Goal: Task Accomplishment & Management: Complete application form

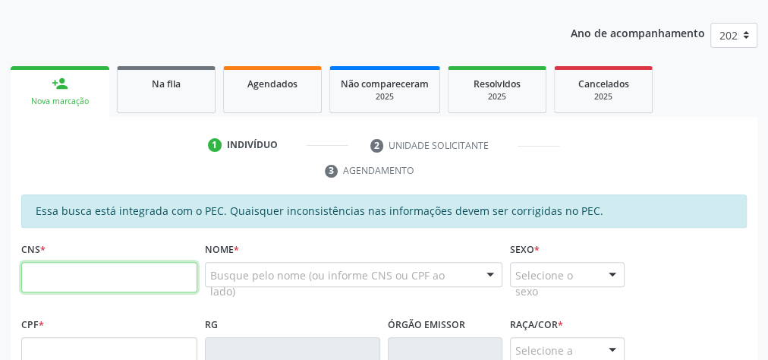
click at [118, 277] on input "text" at bounding box center [109, 277] width 176 height 30
type input "898 0063 4701 3306"
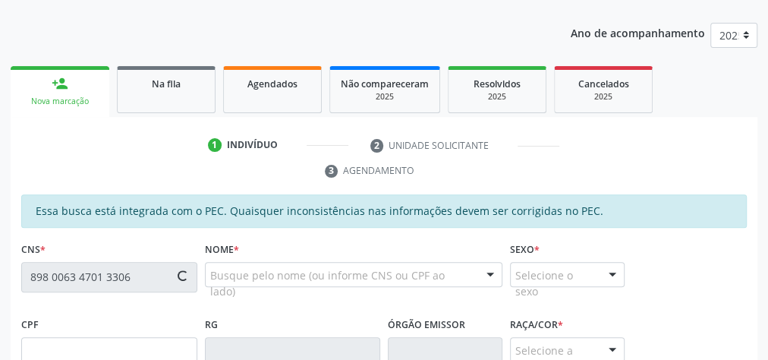
type input "001.613.344-74"
type input "24/12/2023"
type input "Jullyanna dos Santos Moura"
type input "(82) 93654-5899"
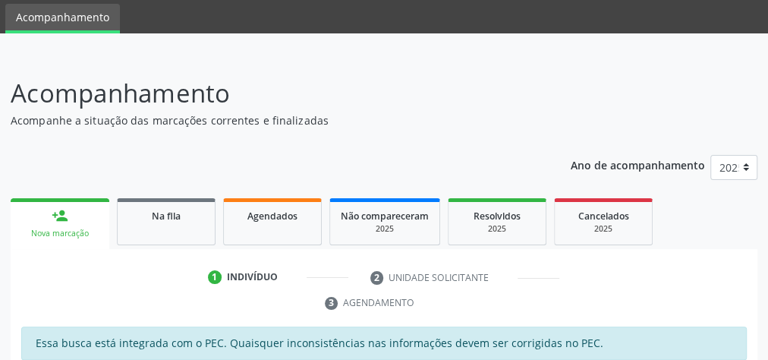
scroll to position [0, 0]
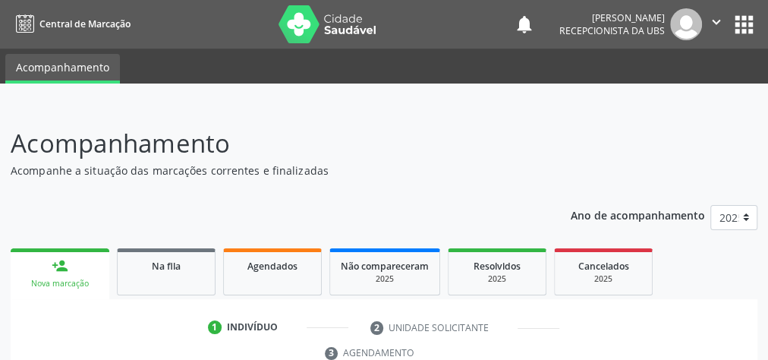
click at [498, 168] on p "Acompanhe a situação das marcações correntes e finalizadas" at bounding box center [272, 170] width 523 height 16
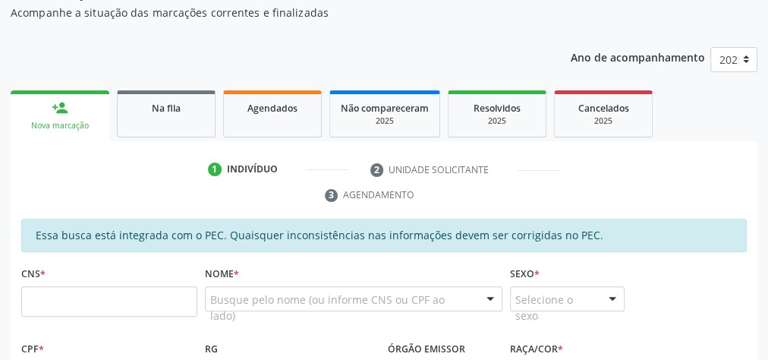
scroll to position [182, 0]
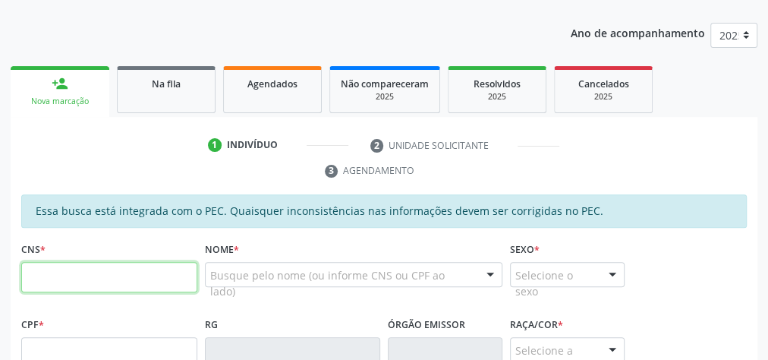
click at [160, 267] on input "text" at bounding box center [109, 277] width 176 height 30
type input "898 0041 0874 5894"
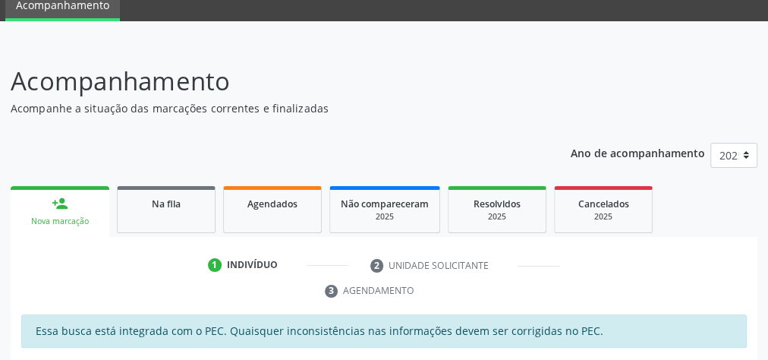
scroll to position [61, 0]
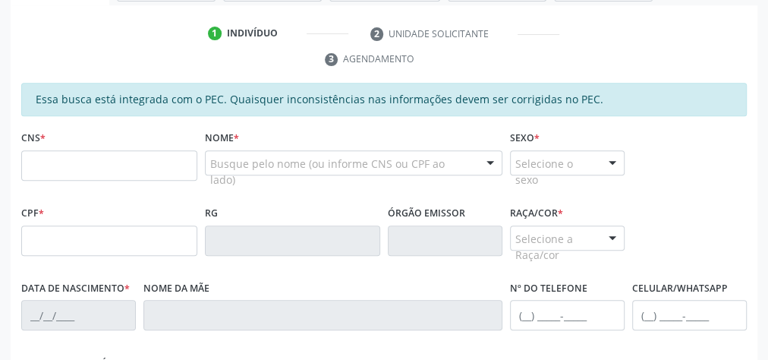
scroll to position [303, 0]
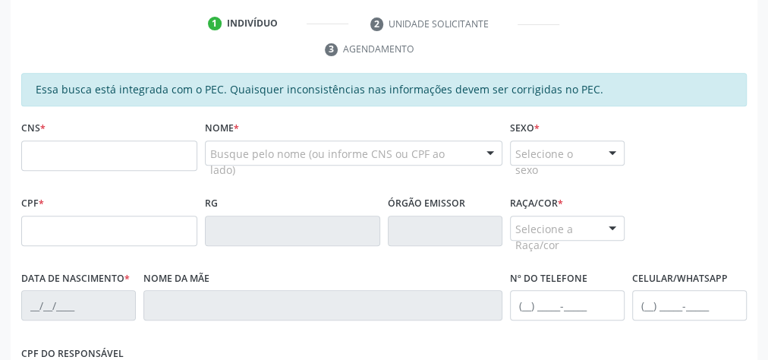
click at [108, 209] on div "CPF *" at bounding box center [109, 219] width 176 height 54
drag, startPoint x: 106, startPoint y: 213, endPoint x: 93, endPoint y: 243, distance: 33.0
click at [96, 236] on input "text" at bounding box center [109, 230] width 176 height 30
click at [93, 234] on input "text" at bounding box center [109, 230] width 176 height 30
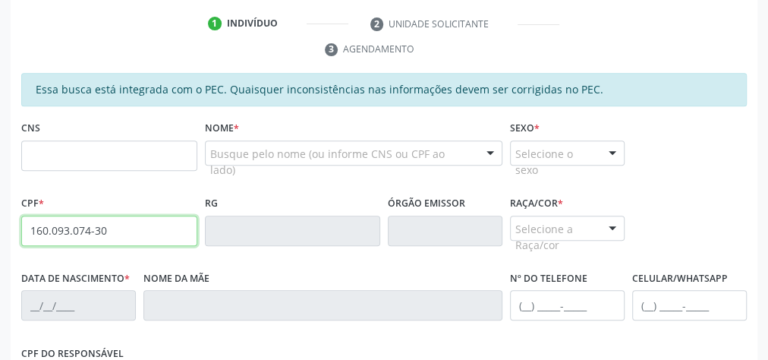
type input "160.093.074-30"
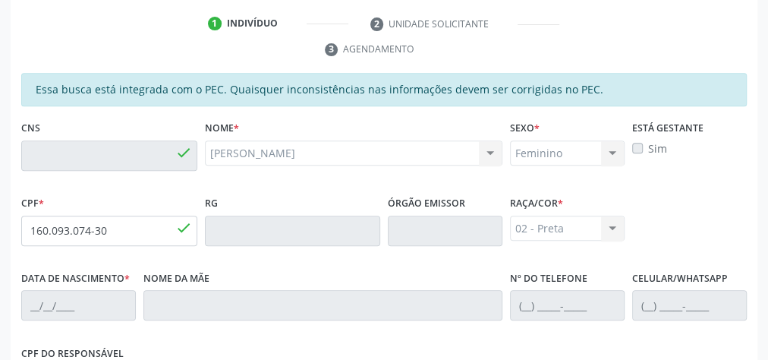
type input "702 0018 5272 7986"
type input "[DATE]"
type input "[PERSON_NAME]"
type input "[PHONE_NUMBER]"
type input "22"
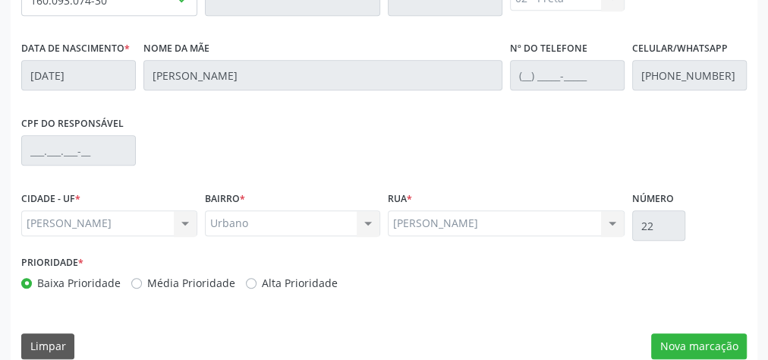
scroll to position [550, 0]
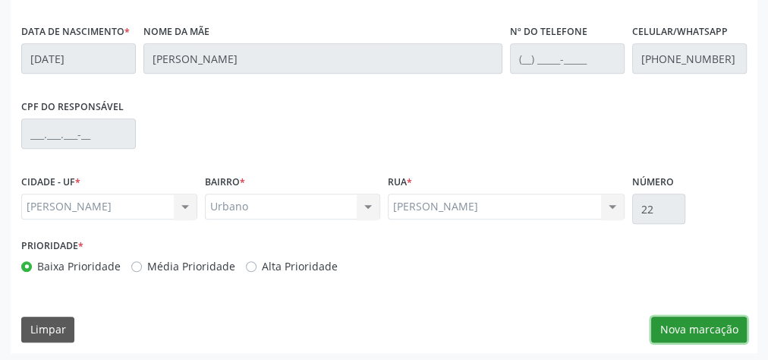
click at [714, 332] on button "Nova marcação" at bounding box center [699, 329] width 96 height 26
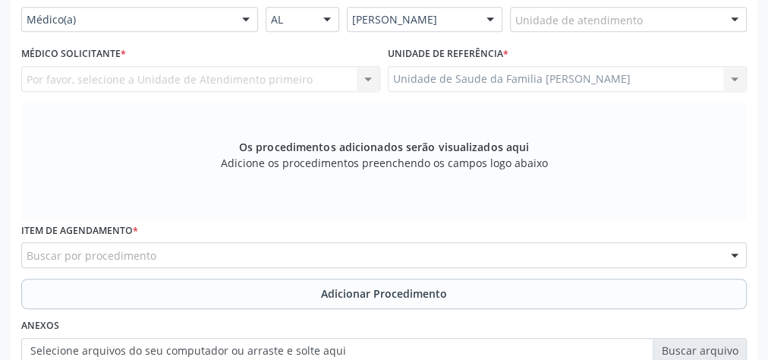
scroll to position [307, 0]
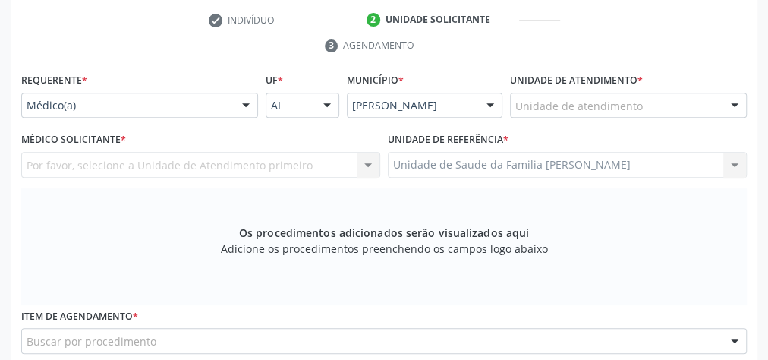
click at [712, 99] on div "Unidade de atendimento" at bounding box center [628, 106] width 237 height 26
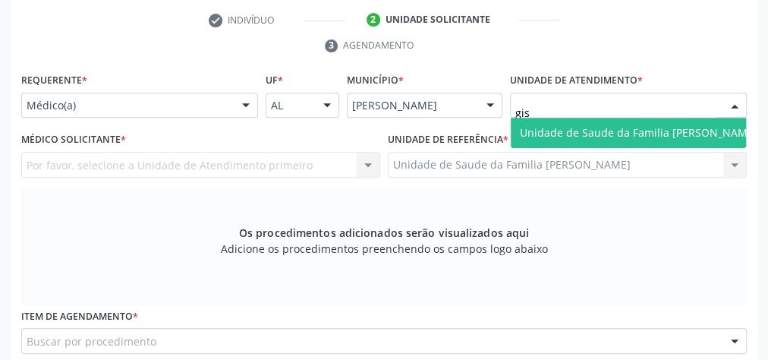
click at [682, 129] on span "Unidade de Saude da Familia [PERSON_NAME]" at bounding box center [638, 132] width 237 height 14
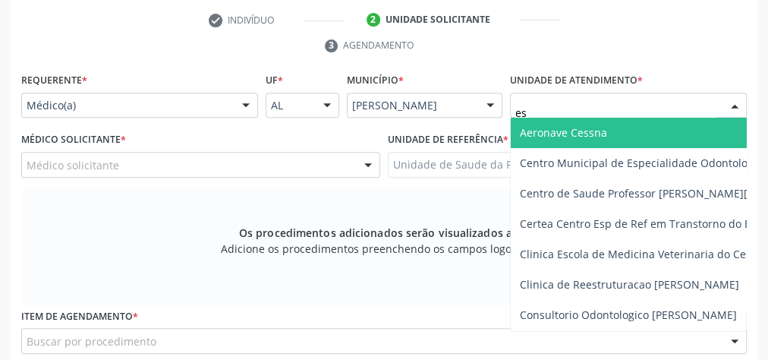
type input "est"
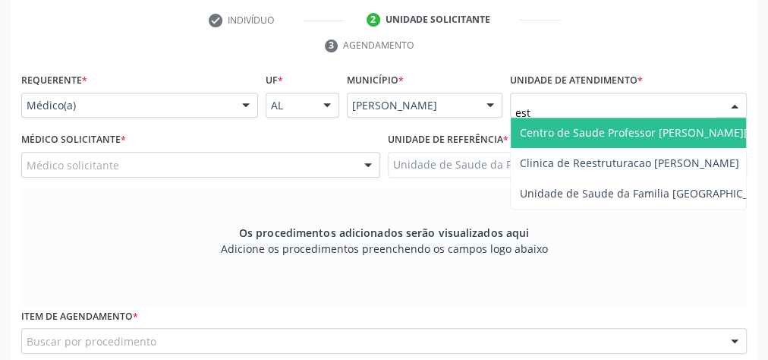
click at [663, 125] on span "Centro de Saude Professor [PERSON_NAME][GEOGRAPHIC_DATA]" at bounding box center [685, 132] width 330 height 14
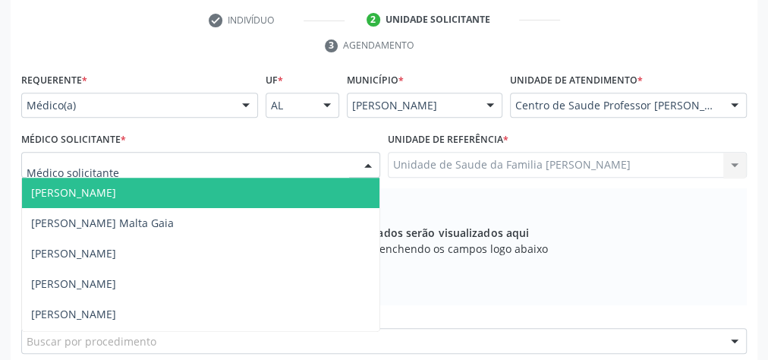
click at [372, 156] on div at bounding box center [368, 165] width 23 height 26
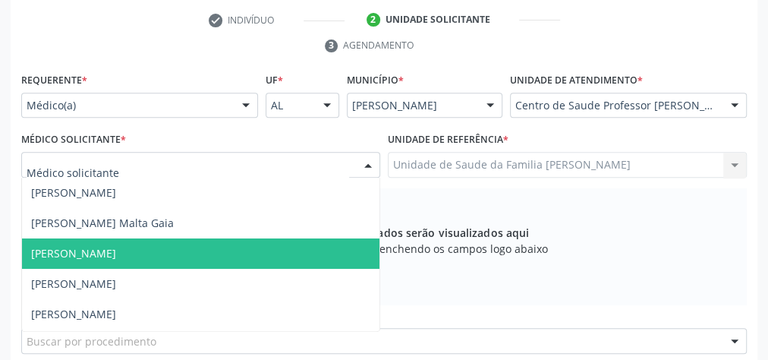
click at [154, 250] on span "[PERSON_NAME]" at bounding box center [200, 253] width 357 height 30
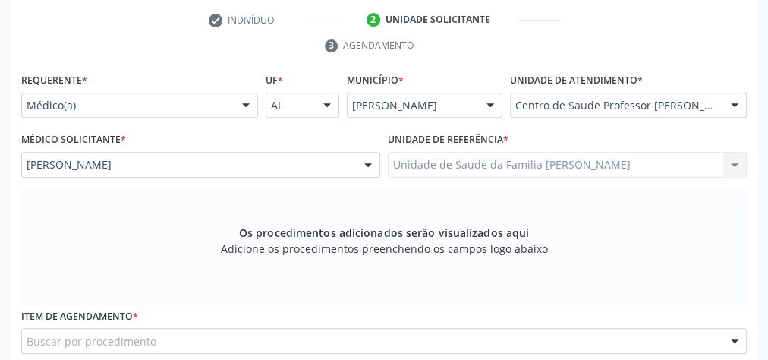
scroll to position [429, 0]
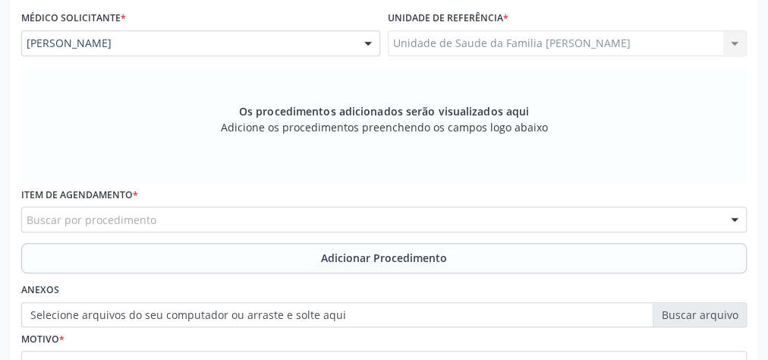
click at [200, 217] on div "Buscar por procedimento" at bounding box center [383, 219] width 725 height 26
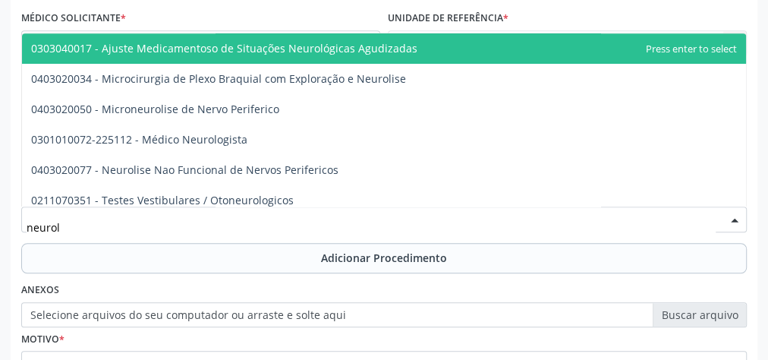
type input "neurolo"
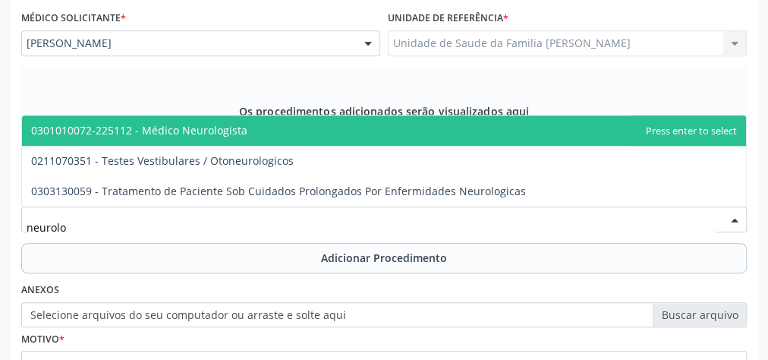
click at [194, 133] on span "0301010072-225112 - Médico Neurologista" at bounding box center [139, 130] width 216 height 14
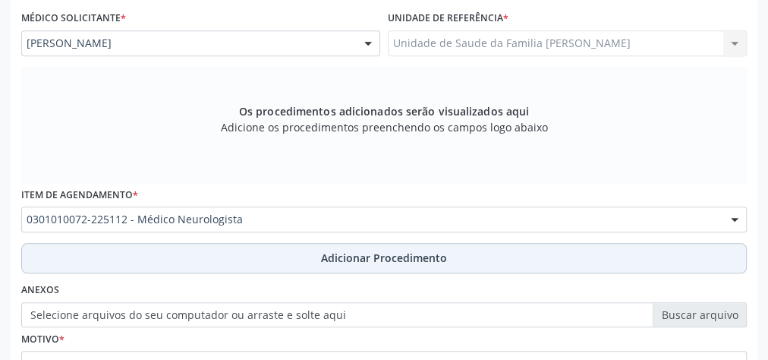
click at [328, 253] on span "Adicionar Procedimento" at bounding box center [384, 258] width 126 height 16
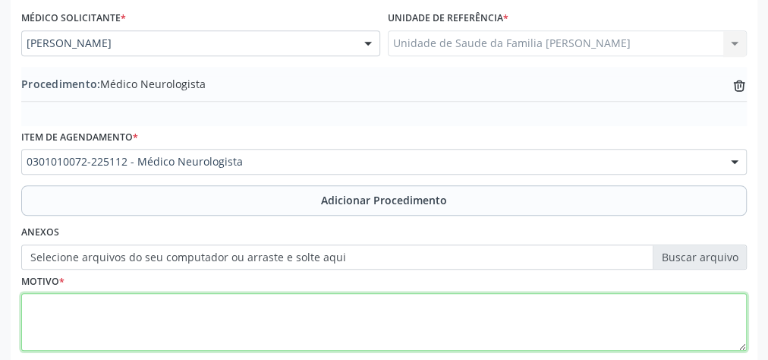
click at [181, 300] on textarea at bounding box center [383, 322] width 725 height 58
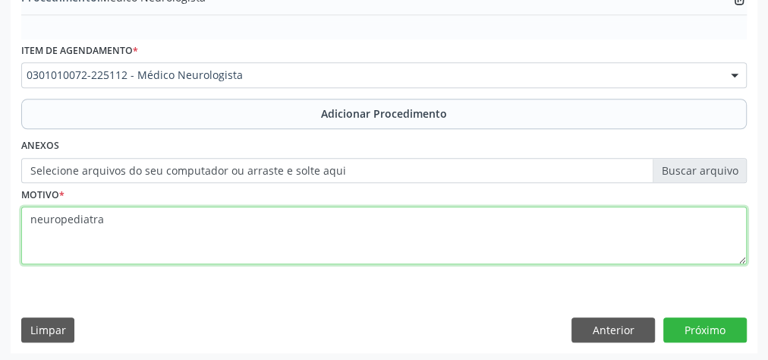
scroll to position [516, 0]
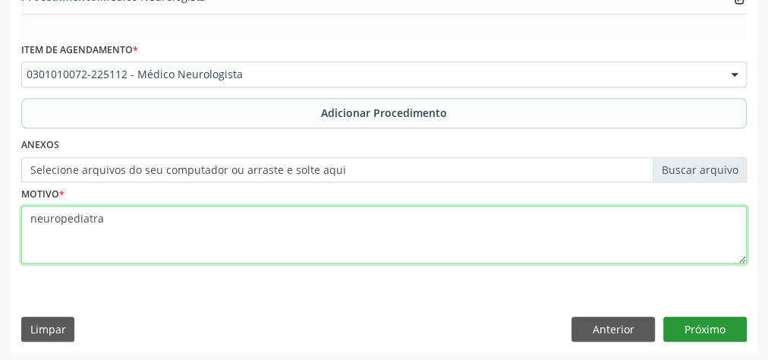
type textarea "neuropediatra"
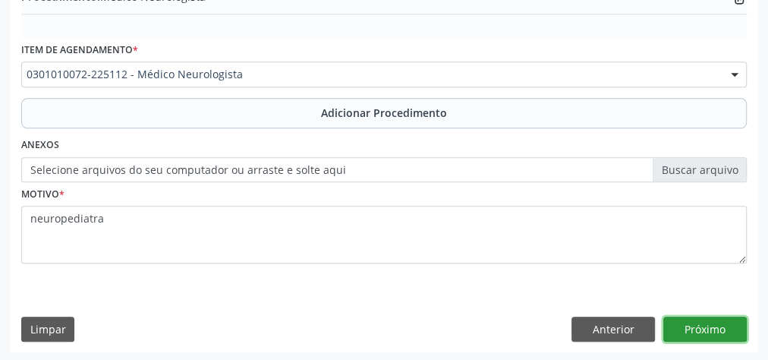
click at [727, 325] on button "Próximo" at bounding box center [704, 329] width 83 height 26
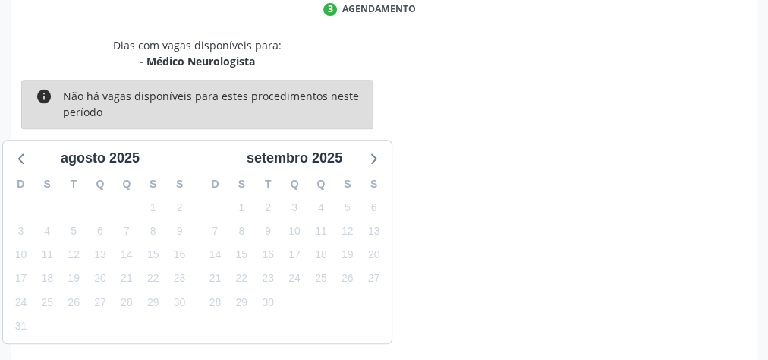
scroll to position [402, 0]
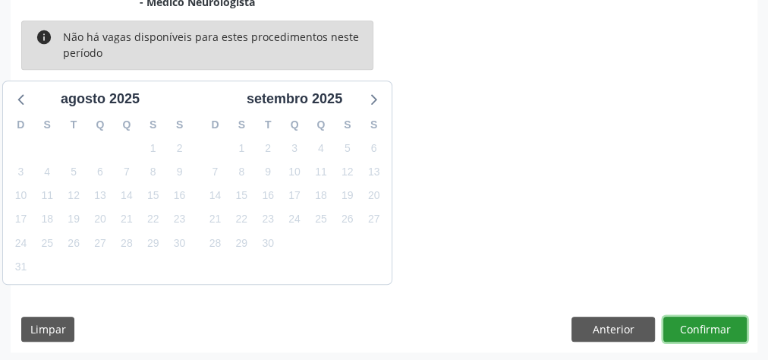
click at [727, 325] on button "Confirmar" at bounding box center [704, 329] width 83 height 26
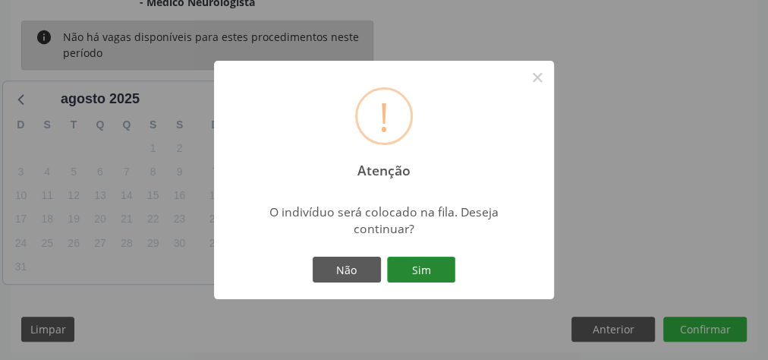
click at [433, 271] on button "Sim" at bounding box center [421, 269] width 68 height 26
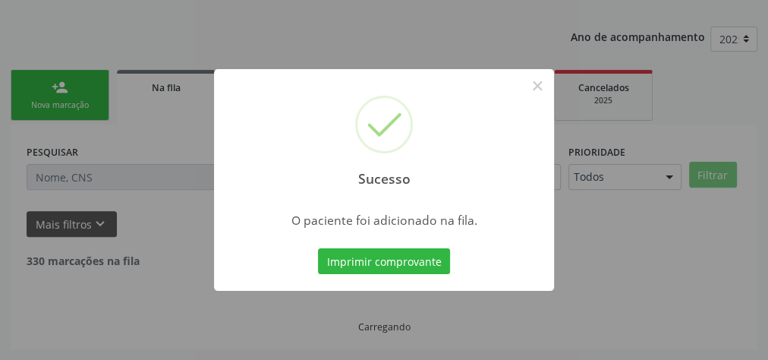
scroll to position [161, 0]
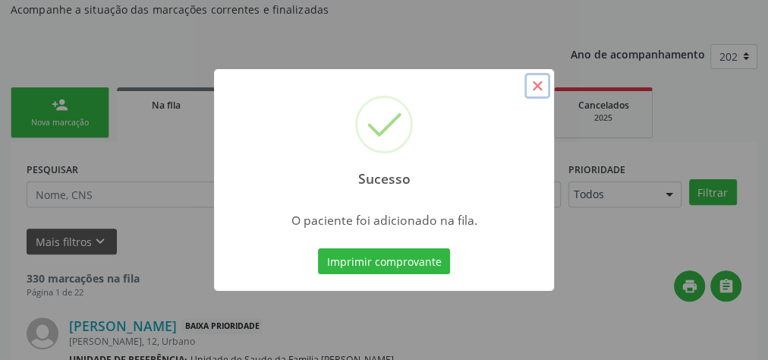
click at [546, 82] on button "×" at bounding box center [537, 86] width 26 height 26
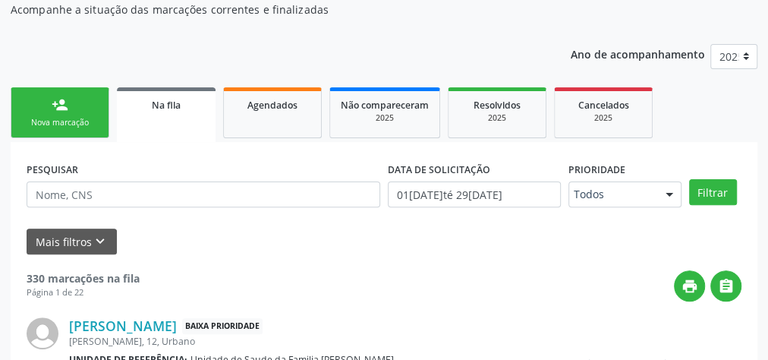
click at [65, 127] on div "Nova marcação" at bounding box center [60, 122] width 76 height 11
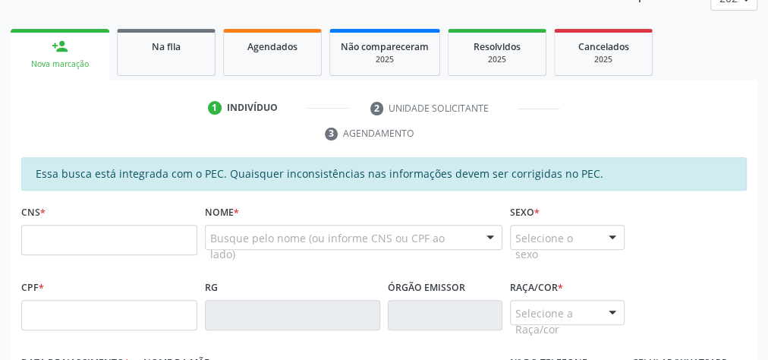
scroll to position [343, 0]
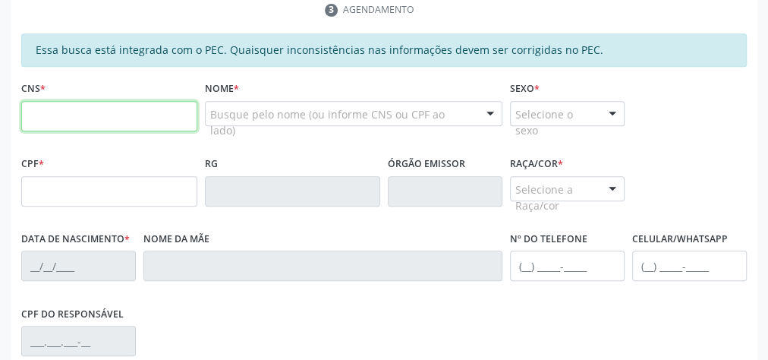
click at [155, 121] on input "text" at bounding box center [109, 116] width 176 height 30
type input "702 0038 6379 0988"
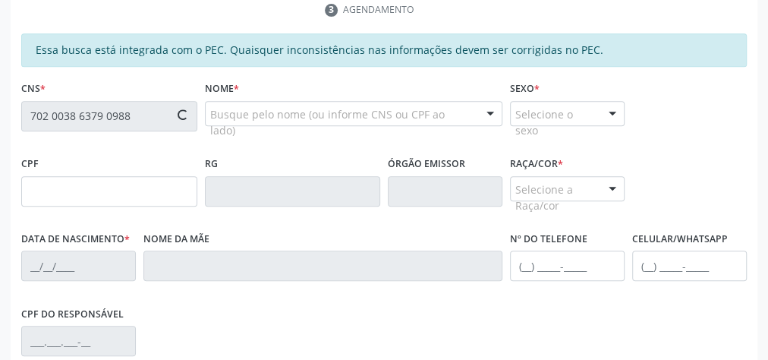
type input "121.755.464-54"
type input "[DATE]"
type input "[PERSON_NAME]"
type input "[PHONE_NUMBER]"
type input "04"
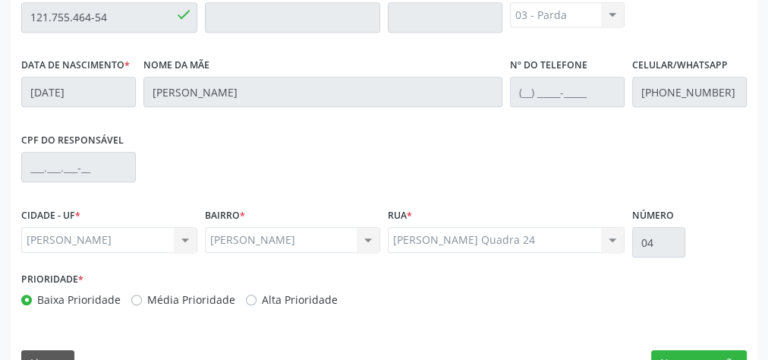
scroll to position [550, 0]
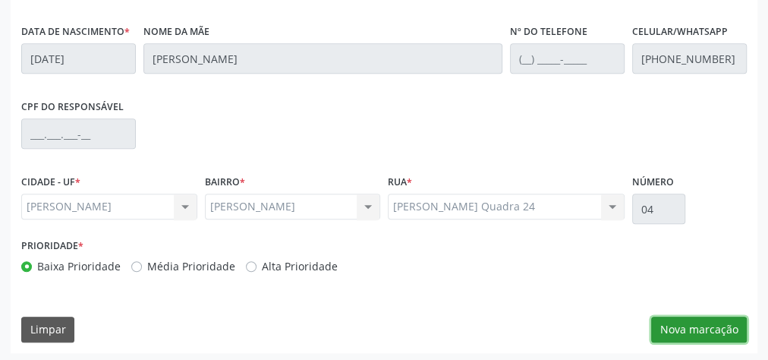
click at [722, 319] on button "Nova marcação" at bounding box center [699, 329] width 96 height 26
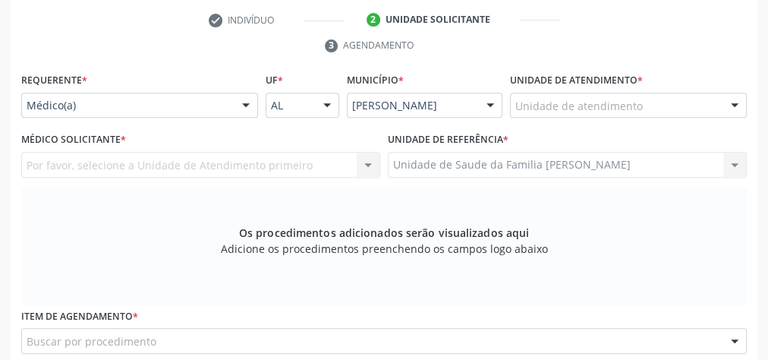
scroll to position [186, 0]
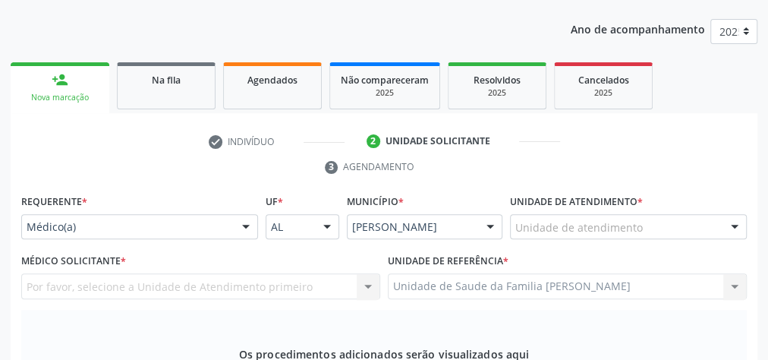
click at [661, 223] on div "Unidade de atendimento" at bounding box center [628, 227] width 237 height 26
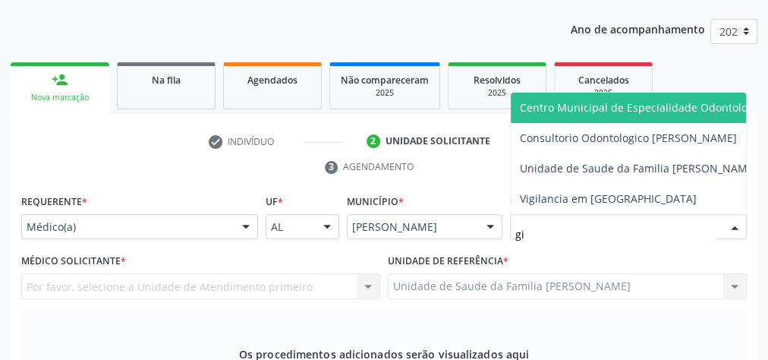
type input "gis"
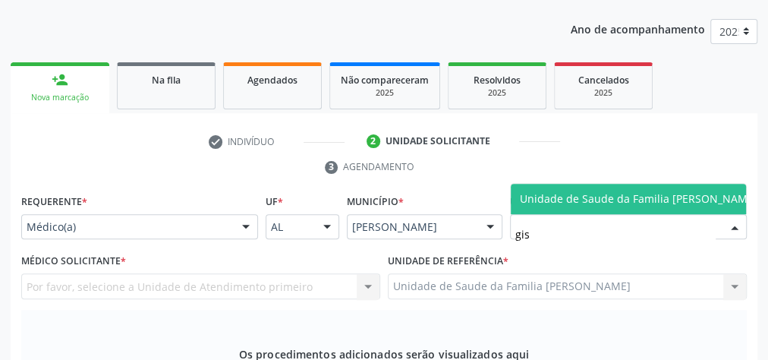
click at [648, 191] on span "Unidade de Saude da Familia [PERSON_NAME]" at bounding box center [638, 198] width 237 height 14
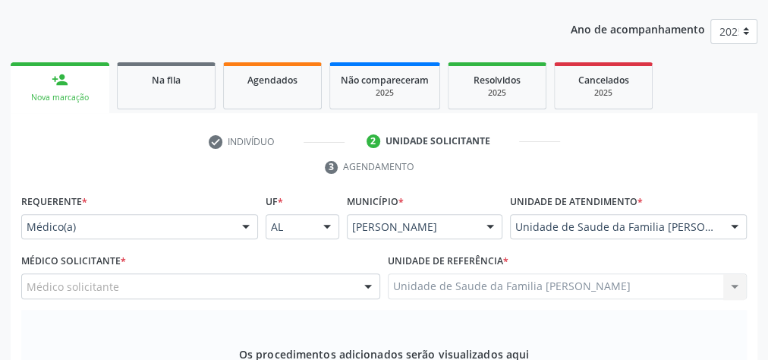
click at [367, 284] on div at bounding box center [368, 287] width 23 height 26
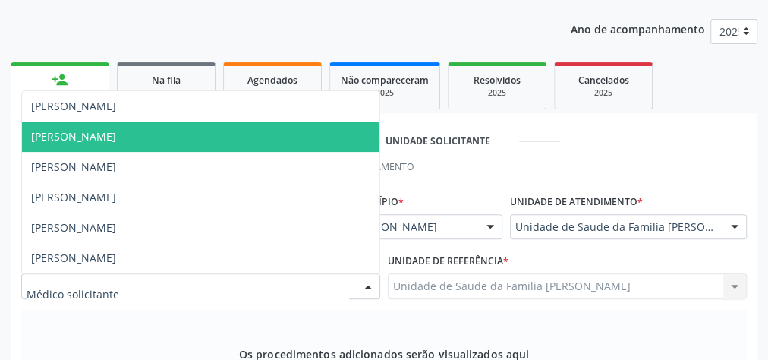
click at [116, 137] on span "[PERSON_NAME]" at bounding box center [73, 136] width 85 height 14
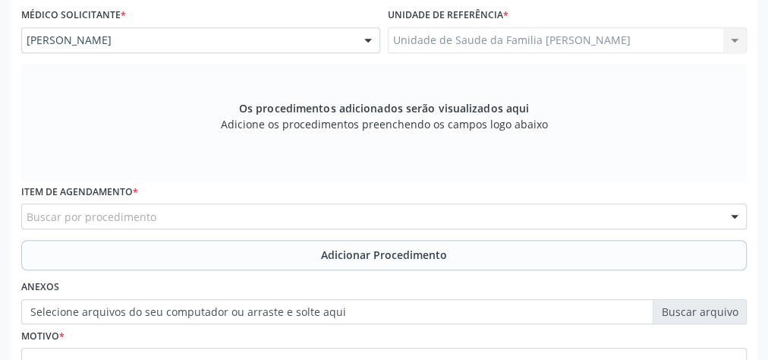
scroll to position [489, 0]
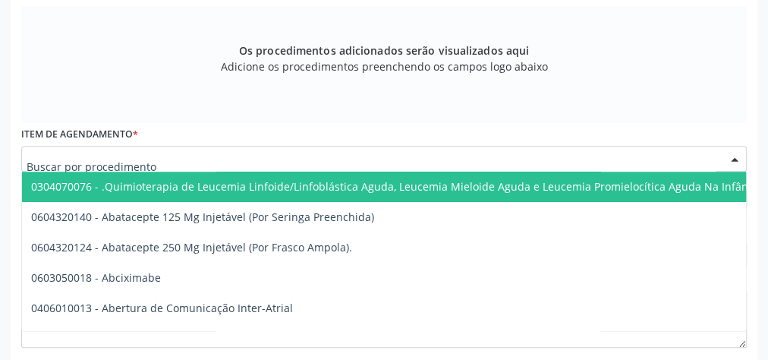
click at [216, 155] on div at bounding box center [383, 159] width 725 height 26
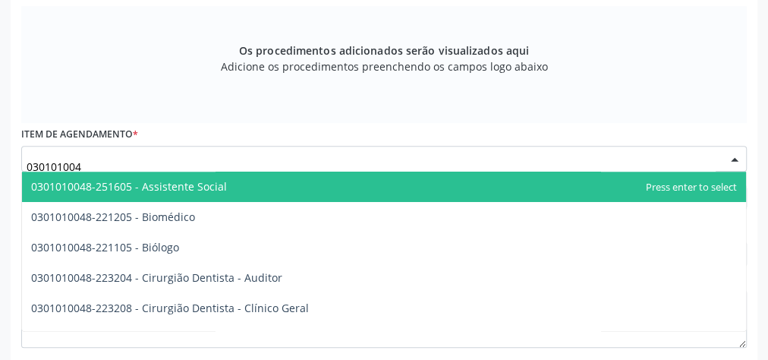
type input "0301010048"
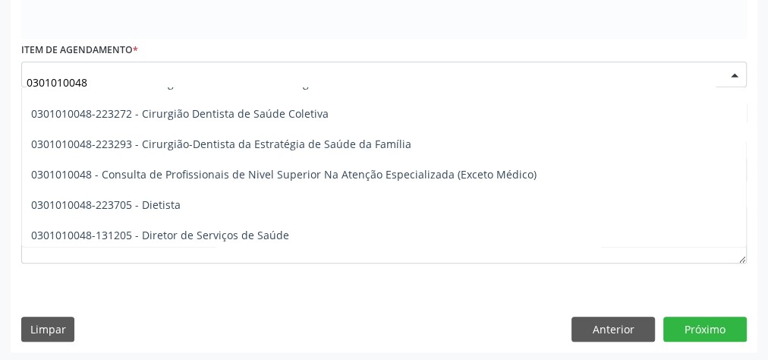
scroll to position [689, 0]
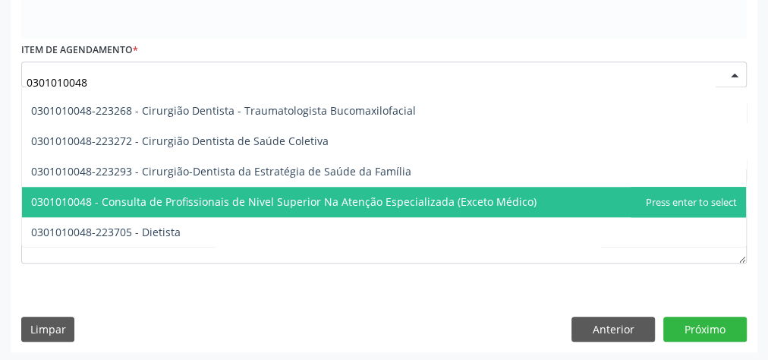
click at [236, 207] on span "0301010048 - Consulta de Profissionais de Nivel Superior Na Atenção Especializa…" at bounding box center [384, 202] width 724 height 30
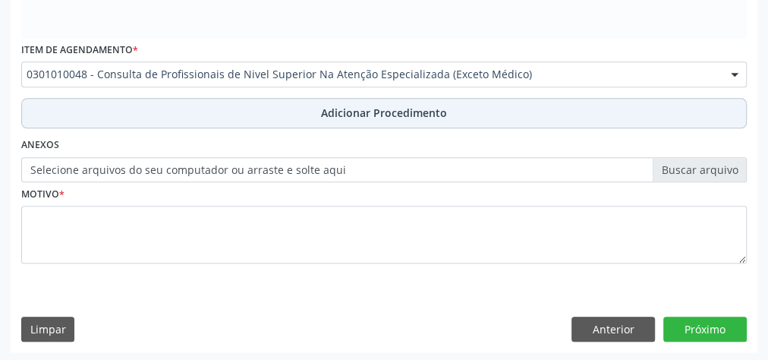
click at [347, 118] on span "Adicionar Procedimento" at bounding box center [384, 113] width 126 height 16
click at [349, 115] on span "Adicionar Procedimento" at bounding box center [384, 113] width 126 height 16
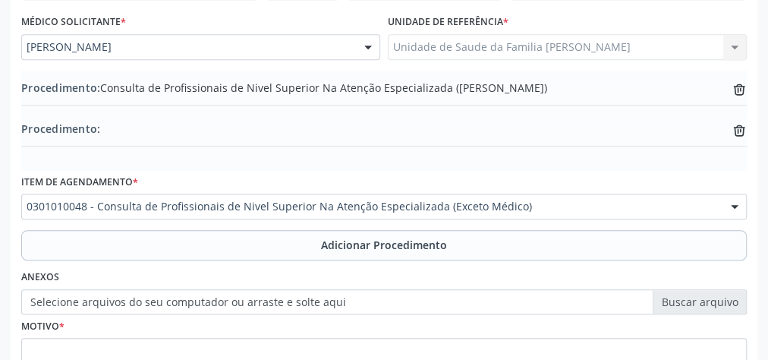
scroll to position [556, 0]
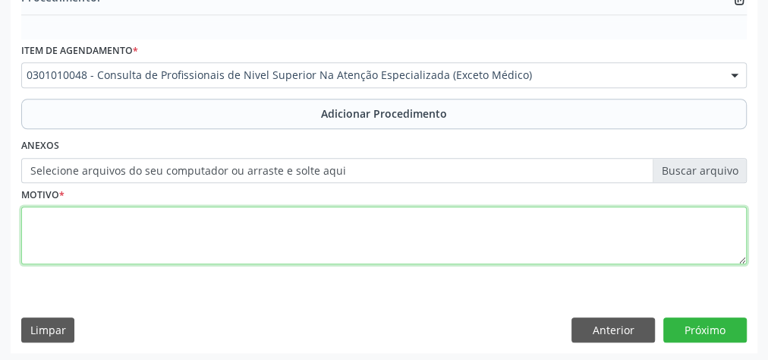
click at [298, 240] on textarea at bounding box center [383, 235] width 725 height 58
type textarea "o"
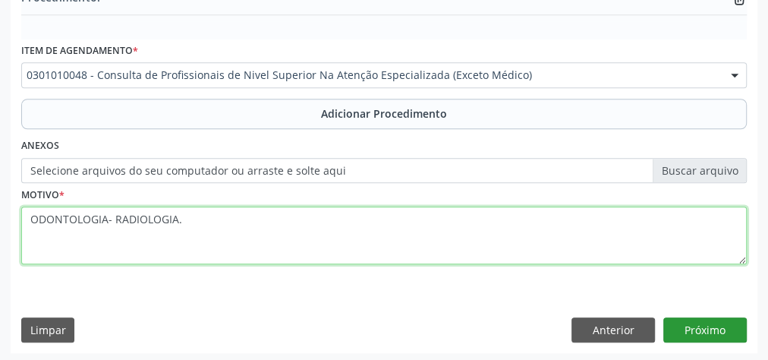
type textarea "ODONTOLOGIA- RADIOLOGIA."
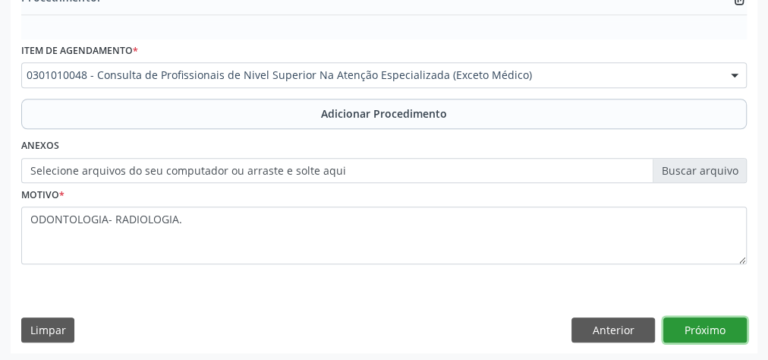
click at [721, 322] on button "Próximo" at bounding box center [704, 330] width 83 height 26
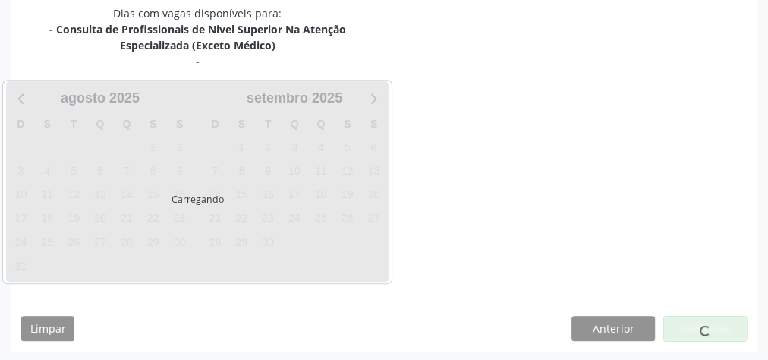
scroll to position [434, 0]
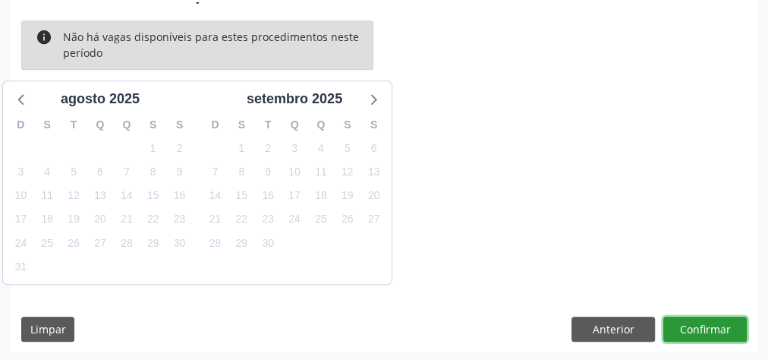
click at [721, 322] on button "Confirmar" at bounding box center [704, 329] width 83 height 26
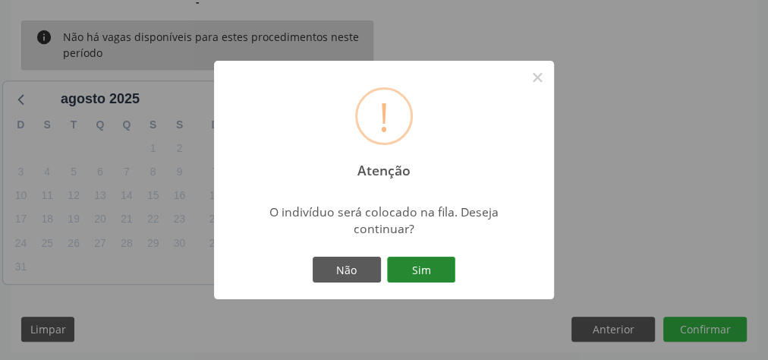
click at [434, 272] on button "Sim" at bounding box center [421, 269] width 68 height 26
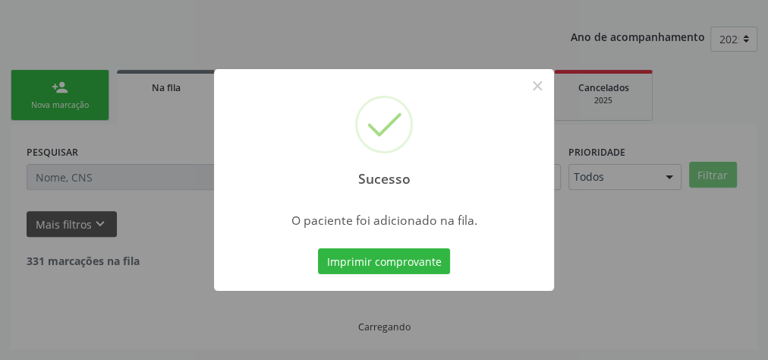
scroll to position [161, 0]
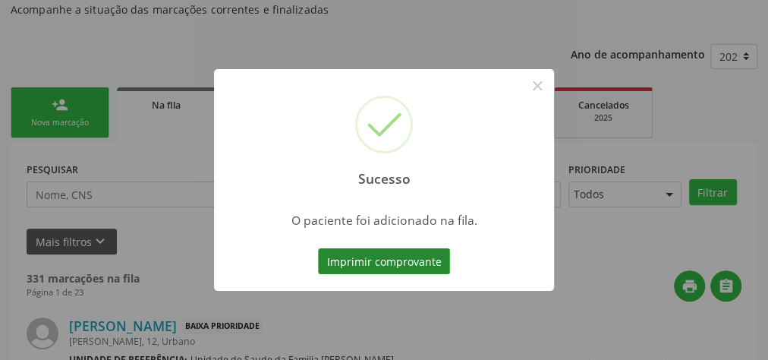
click at [428, 258] on button "Imprimir comprovante" at bounding box center [384, 261] width 132 height 26
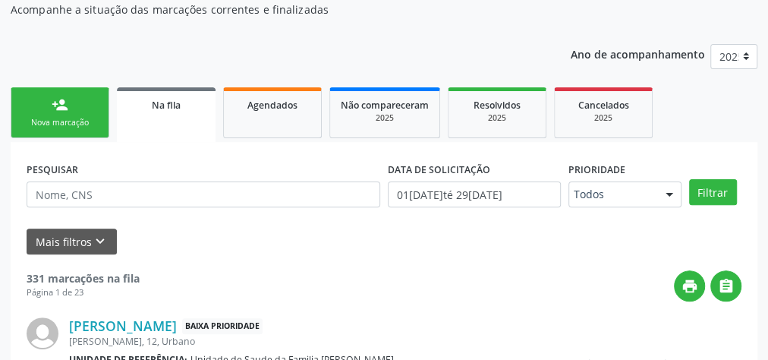
click at [63, 102] on div "person_add" at bounding box center [60, 104] width 17 height 17
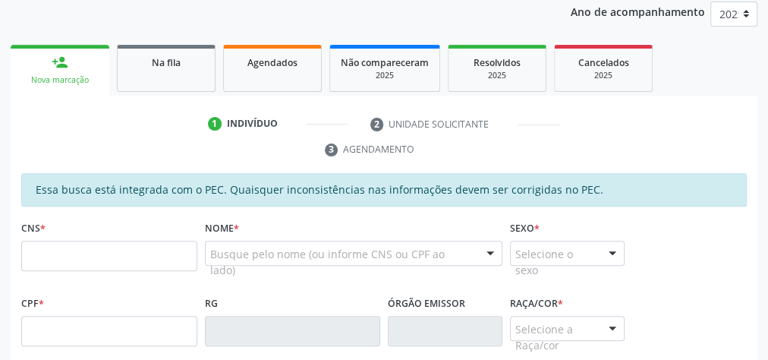
scroll to position [221, 0]
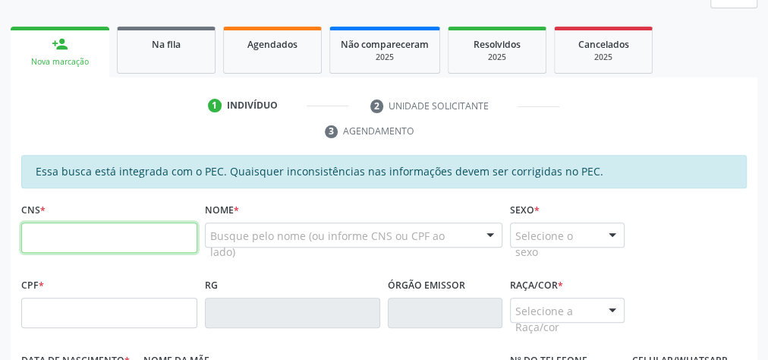
click at [106, 235] on input "text" at bounding box center [109, 237] width 176 height 30
type input "700 0099 5039 0707"
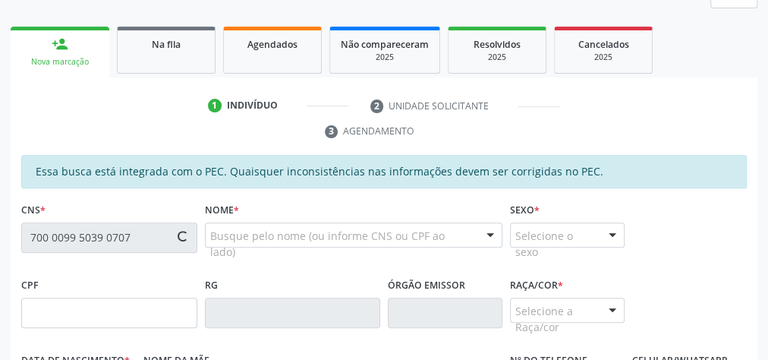
type input "015.464.204-52"
type input "[DATE]"
type input "[PERSON_NAME]"
type input "[PHONE_NUMBER]"
type input "32"
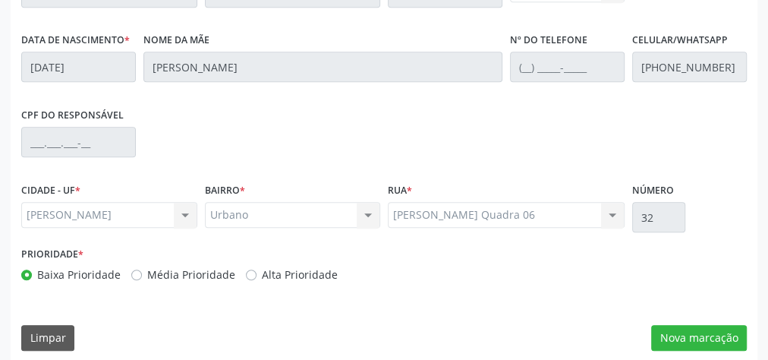
scroll to position [550, 0]
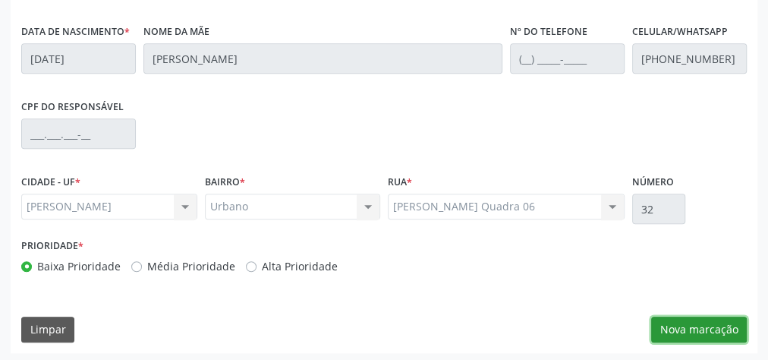
click at [722, 326] on button "Nova marcação" at bounding box center [699, 329] width 96 height 26
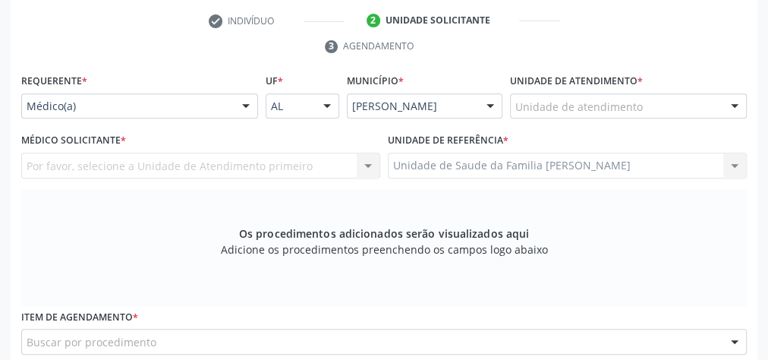
scroll to position [186, 0]
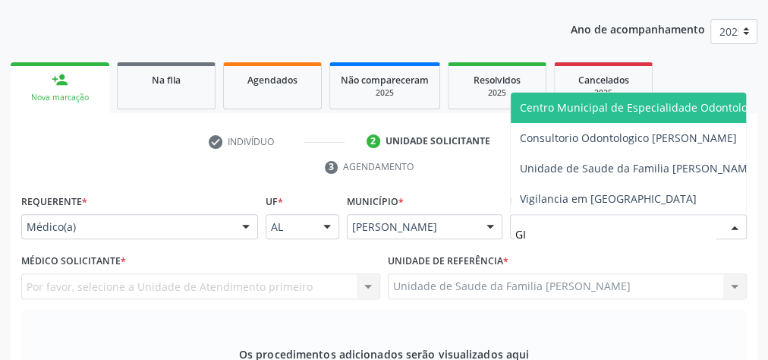
type input "GIS"
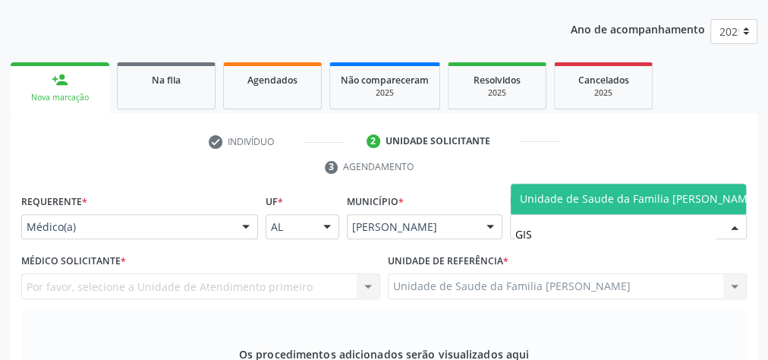
click at [624, 184] on span "Unidade de Saude da Familia [PERSON_NAME]" at bounding box center [638, 199] width 256 height 30
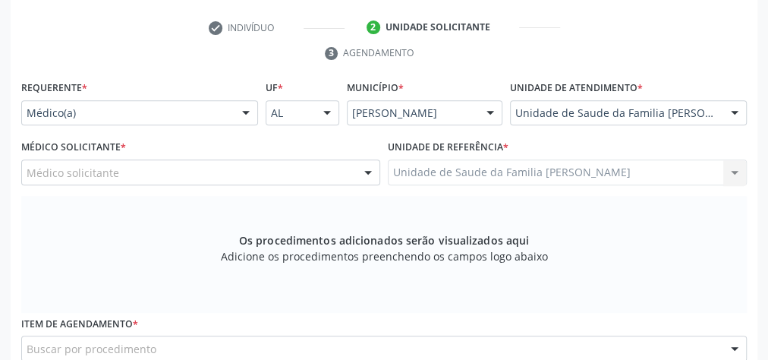
scroll to position [307, 0]
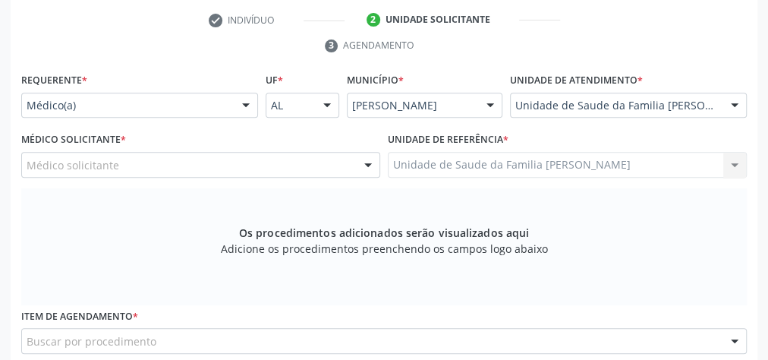
click at [372, 162] on div at bounding box center [368, 165] width 23 height 26
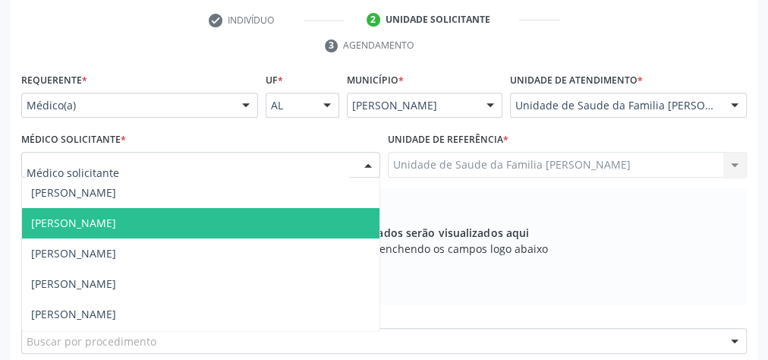
click at [162, 212] on span "[PERSON_NAME]" at bounding box center [200, 223] width 357 height 30
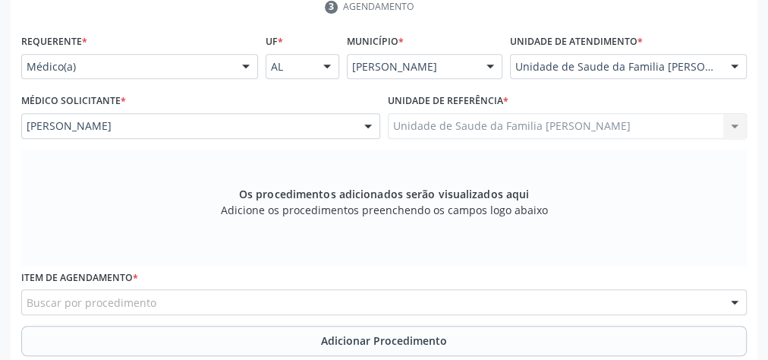
scroll to position [429, 0]
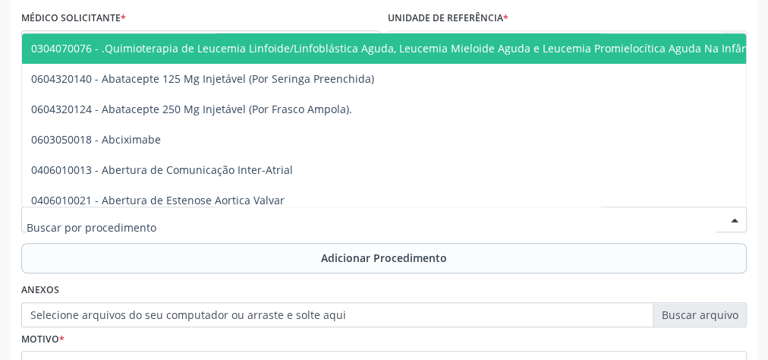
click at [318, 215] on div at bounding box center [383, 219] width 725 height 26
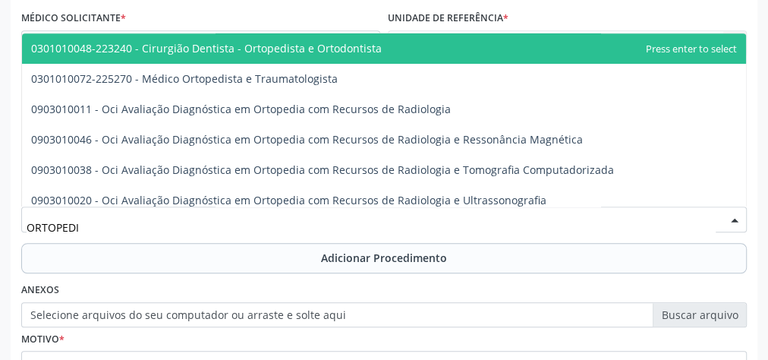
type input "ORTOPEDIS"
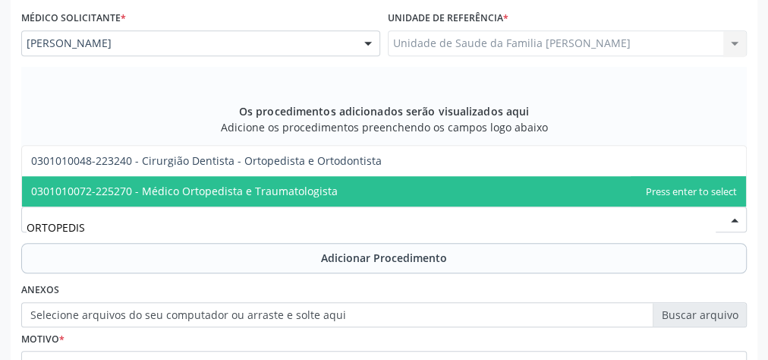
click at [210, 187] on span "0301010072-225270 - Médico Ortopedista e Traumatologista" at bounding box center [184, 191] width 306 height 14
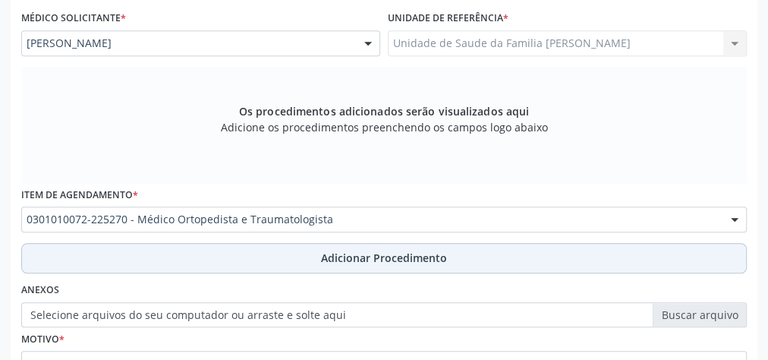
click at [362, 250] on span "Adicionar Procedimento" at bounding box center [384, 258] width 126 height 16
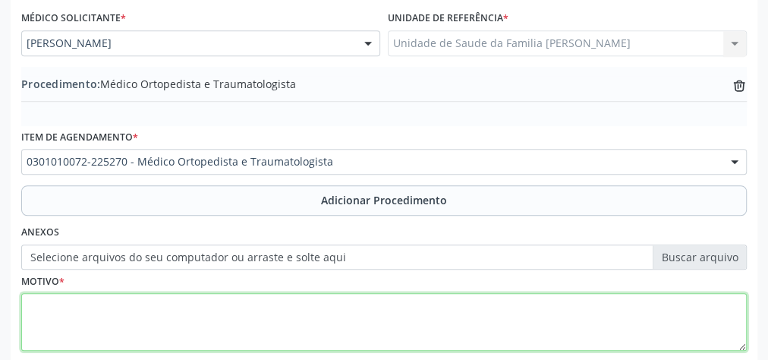
click at [253, 316] on textarea at bounding box center [383, 322] width 725 height 58
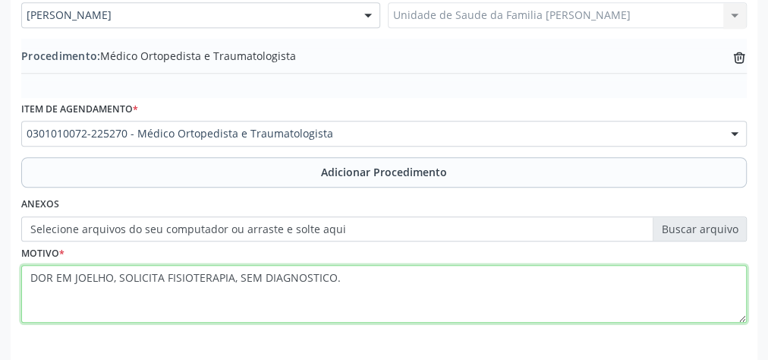
scroll to position [516, 0]
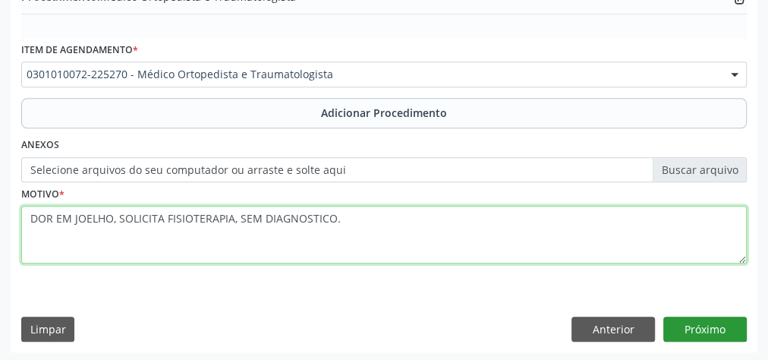
type textarea "DOR EM JOELHO, SOLICITA FISIOTERAPIA, SEM DIAGNOSTICO."
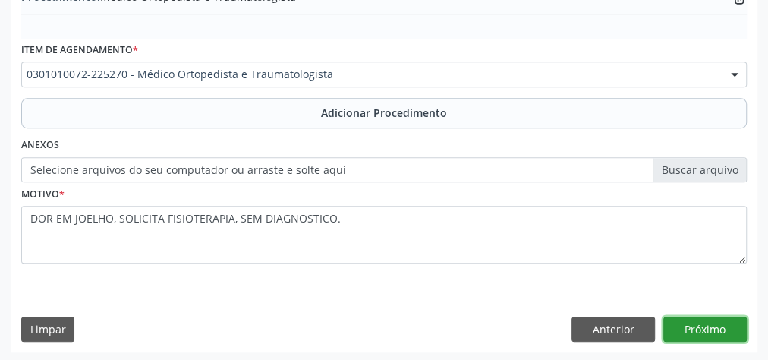
click at [720, 326] on button "Próximo" at bounding box center [704, 329] width 83 height 26
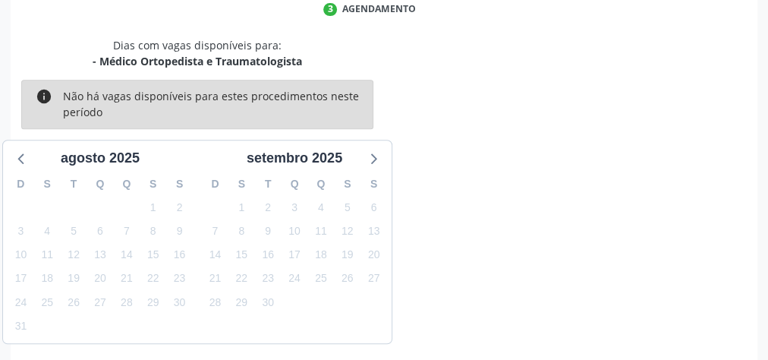
scroll to position [402, 0]
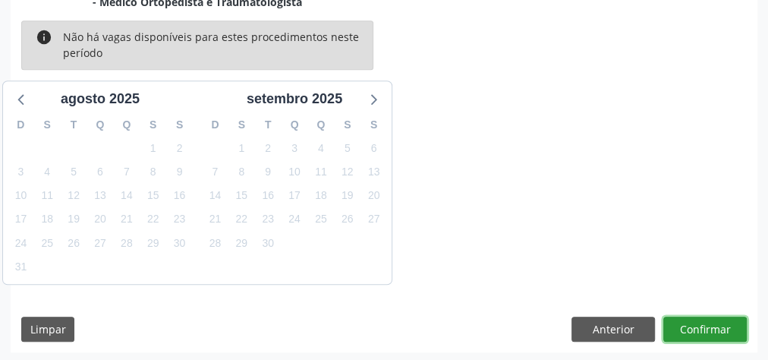
click at [720, 326] on button "Confirmar" at bounding box center [704, 329] width 83 height 26
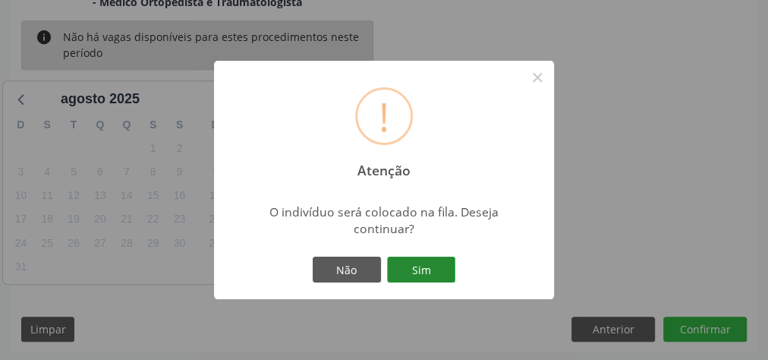
click at [436, 275] on button "Sim" at bounding box center [421, 269] width 68 height 26
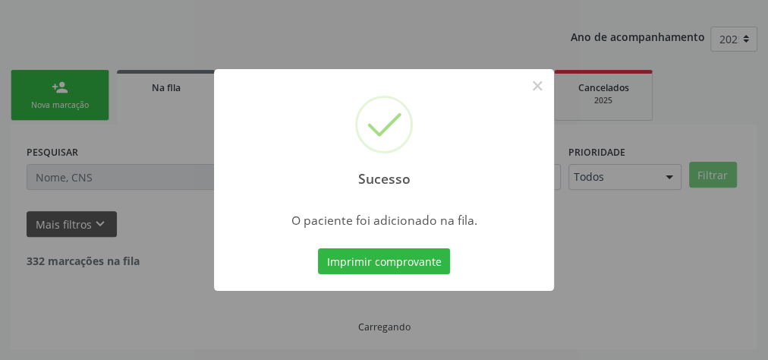
scroll to position [161, 0]
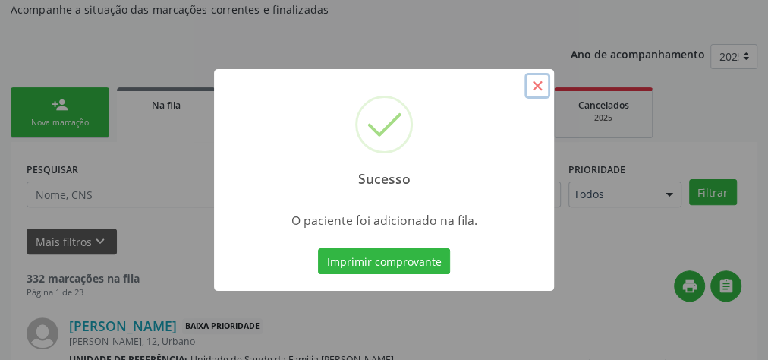
click at [537, 90] on button "×" at bounding box center [537, 86] width 26 height 26
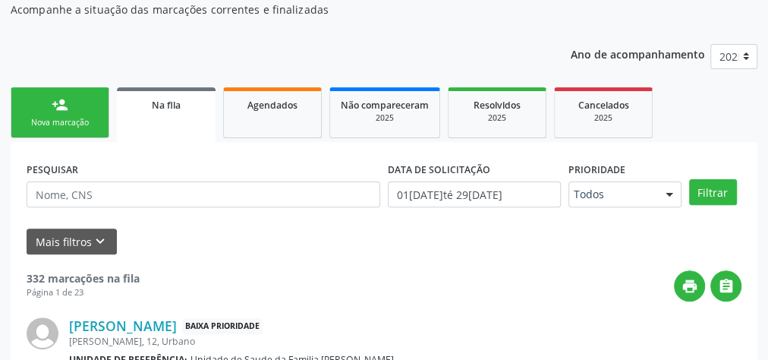
click at [65, 114] on link "person_add Nova marcação" at bounding box center [60, 112] width 99 height 51
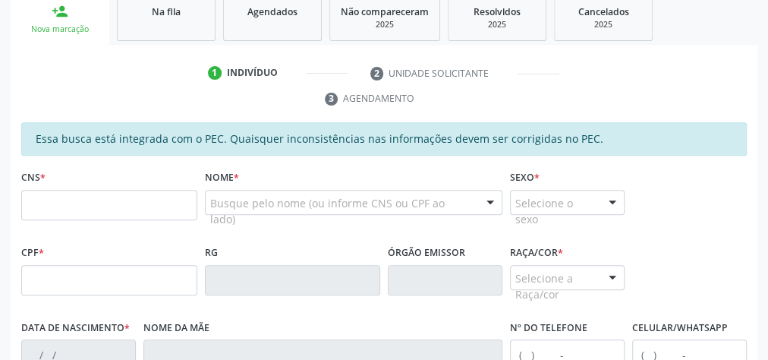
scroll to position [282, 0]
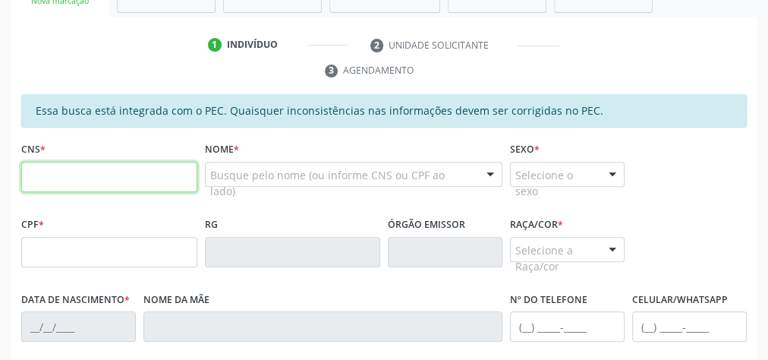
click at [90, 166] on input "text" at bounding box center [109, 177] width 176 height 30
type input "702 0053 3697 3085"
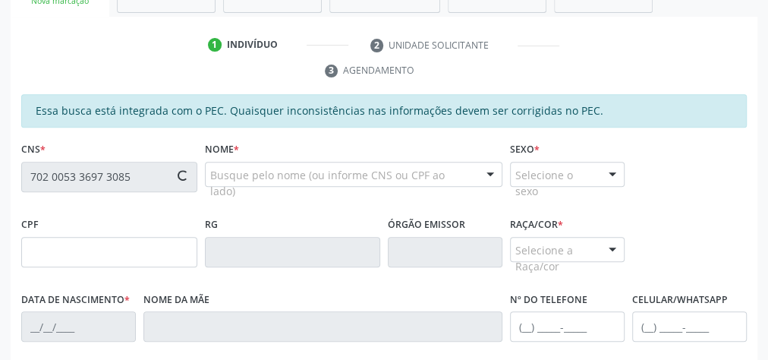
type input "824.305.194-53"
type input "[DATE]"
type input "[PERSON_NAME]"
type input "[PHONE_NUMBER]"
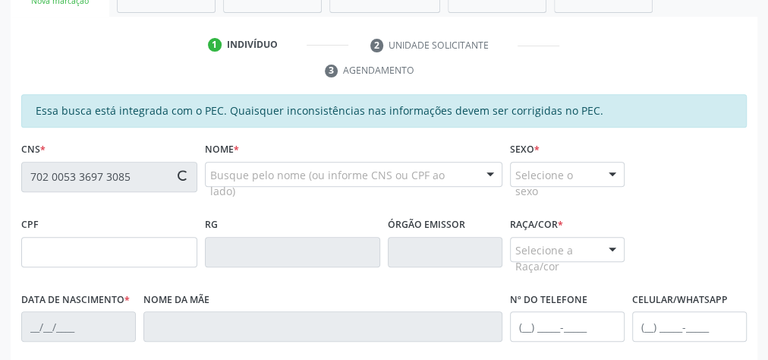
type input "13"
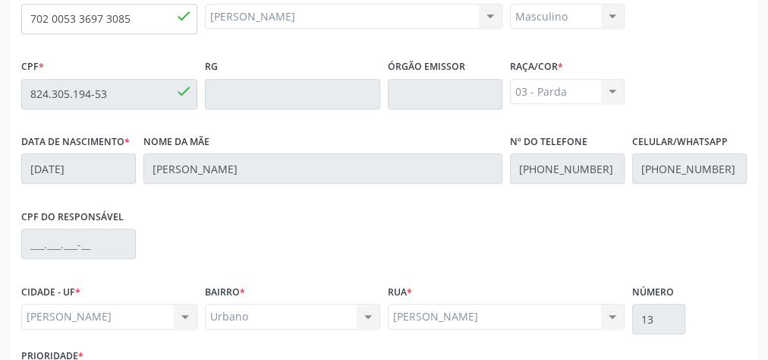
scroll to position [550, 0]
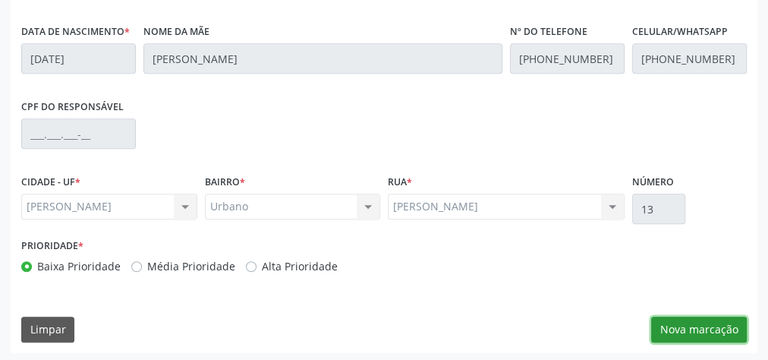
click at [721, 331] on button "Nova marcação" at bounding box center [699, 329] width 96 height 26
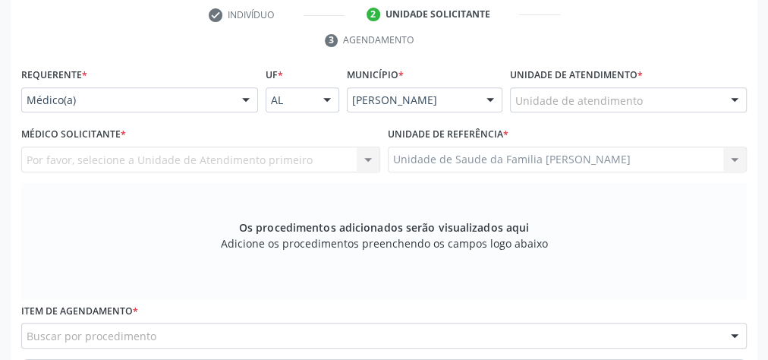
scroll to position [247, 0]
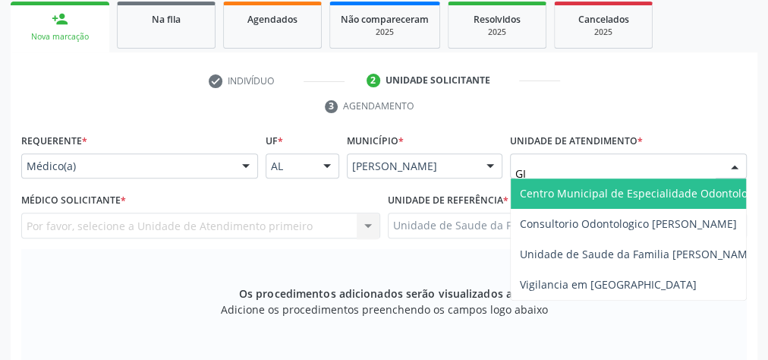
type input "G"
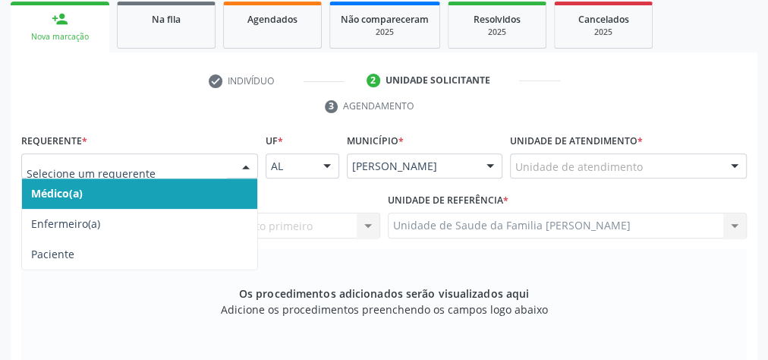
click at [251, 165] on div at bounding box center [245, 167] width 23 height 26
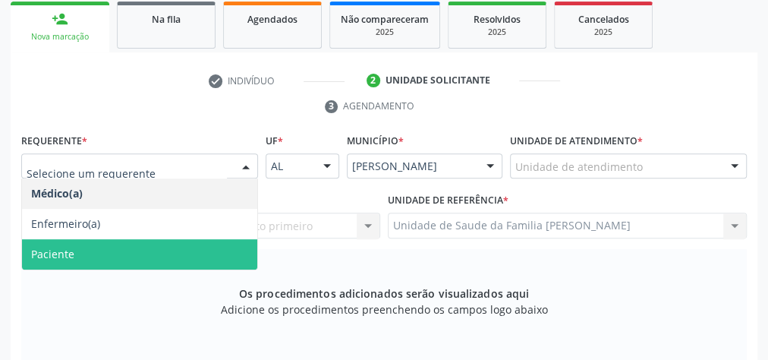
click at [68, 254] on span "Paciente" at bounding box center [52, 254] width 43 height 14
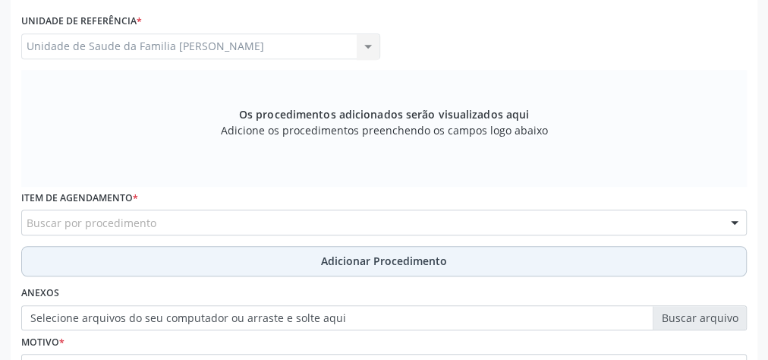
scroll to position [429, 0]
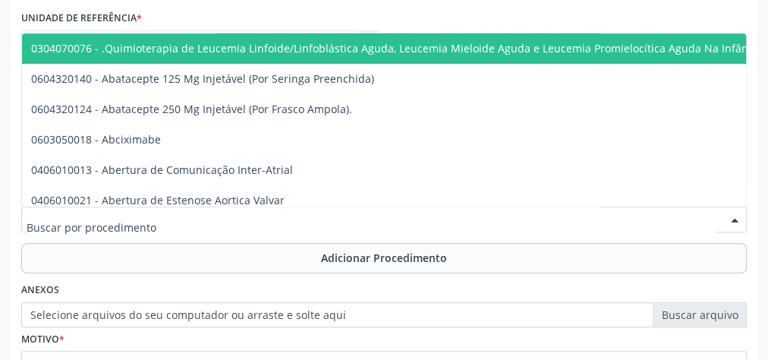
click at [268, 217] on div at bounding box center [383, 219] width 725 height 26
click at [268, 217] on input "text" at bounding box center [371, 227] width 689 height 30
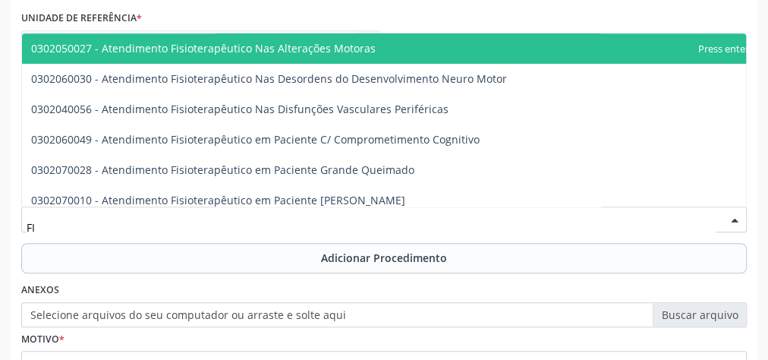
type input "F"
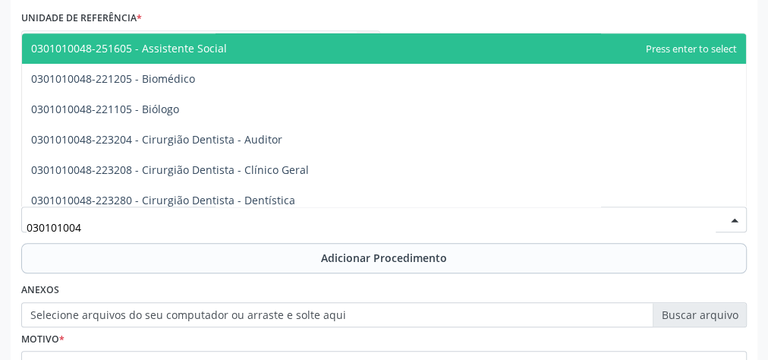
type input "0301010048"
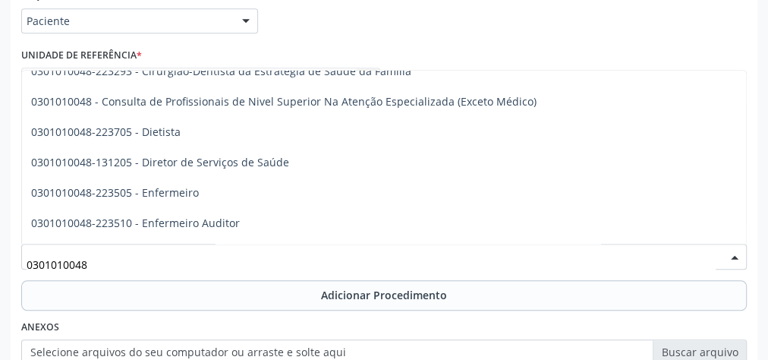
scroll to position [789, 0]
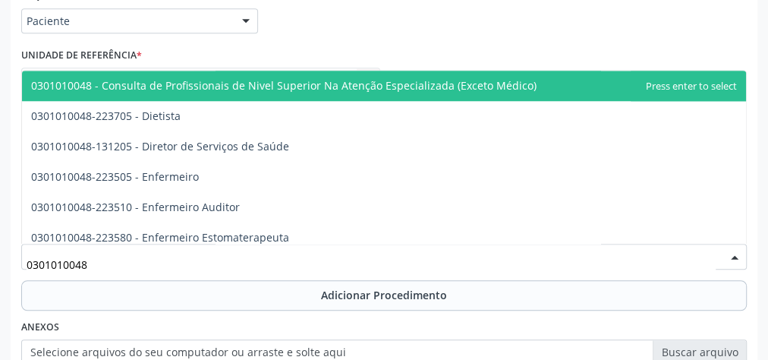
click at [348, 86] on span "0301010048 - Consulta de Profissionais de Nivel Superior Na Atenção Especializa…" at bounding box center [283, 85] width 505 height 14
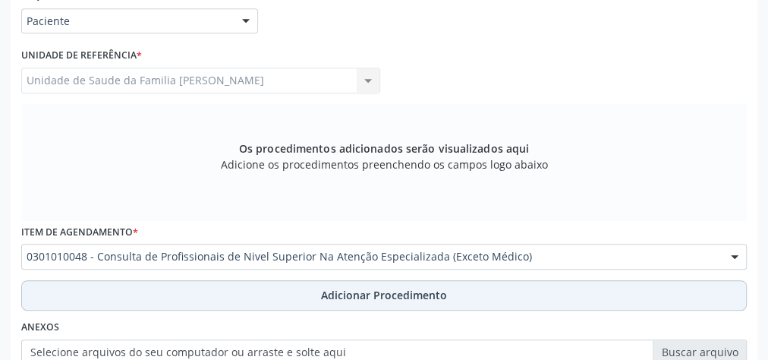
click at [377, 294] on span "Adicionar Procedimento" at bounding box center [384, 295] width 126 height 16
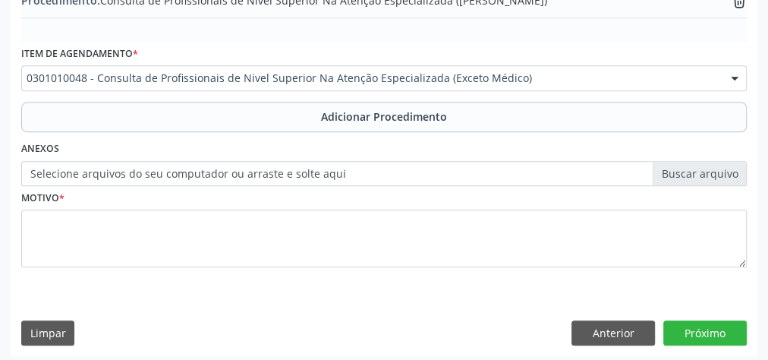
scroll to position [513, 0]
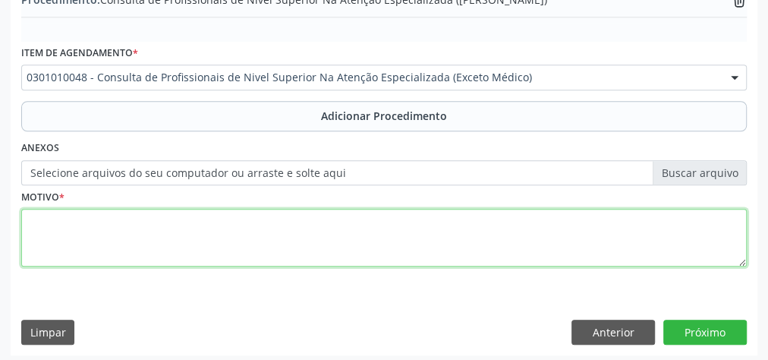
click at [256, 229] on textarea at bounding box center [383, 238] width 725 height 58
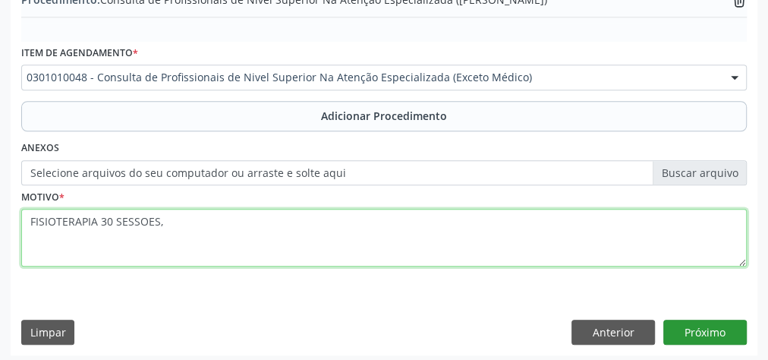
type textarea "FISIOTERAPIA 30 SESSOES,"
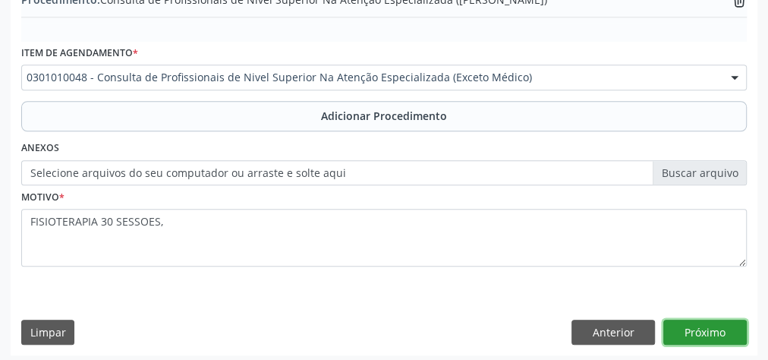
click at [706, 325] on button "Próximo" at bounding box center [704, 332] width 83 height 26
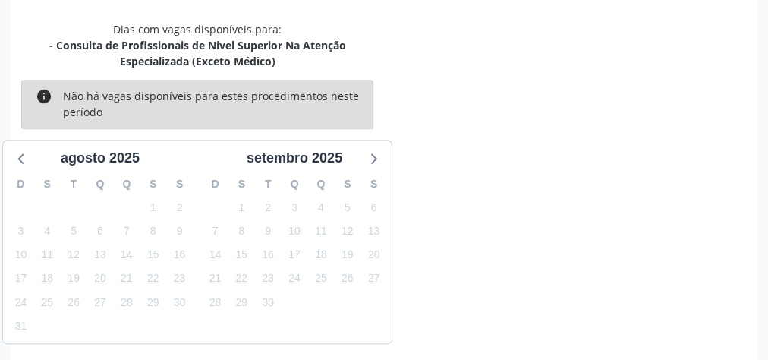
scroll to position [418, 0]
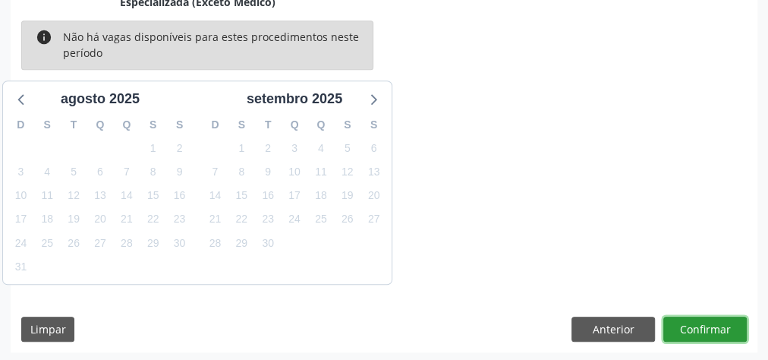
click at [706, 325] on button "Confirmar" at bounding box center [704, 329] width 83 height 26
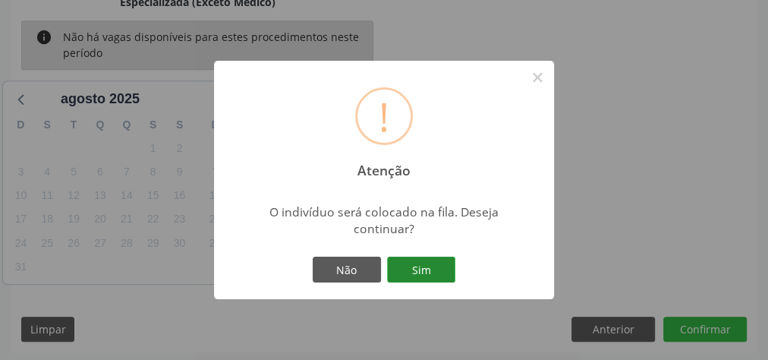
click at [429, 261] on button "Sim" at bounding box center [421, 269] width 68 height 26
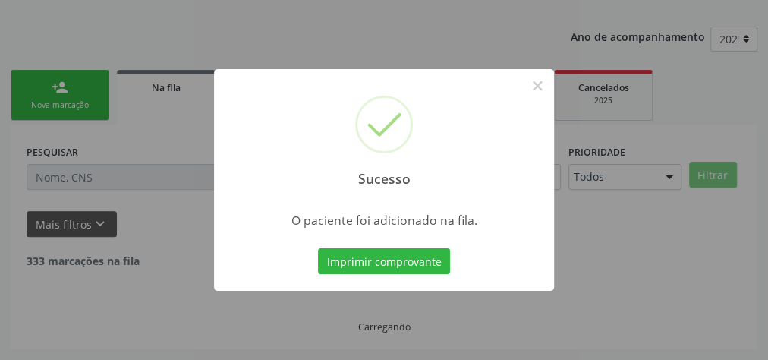
scroll to position [161, 0]
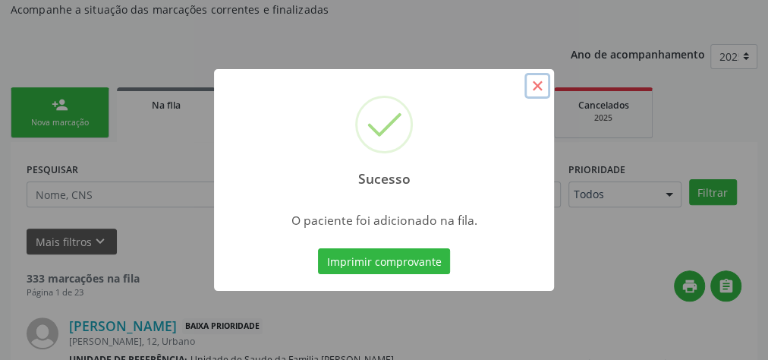
click at [538, 83] on button "×" at bounding box center [537, 86] width 26 height 26
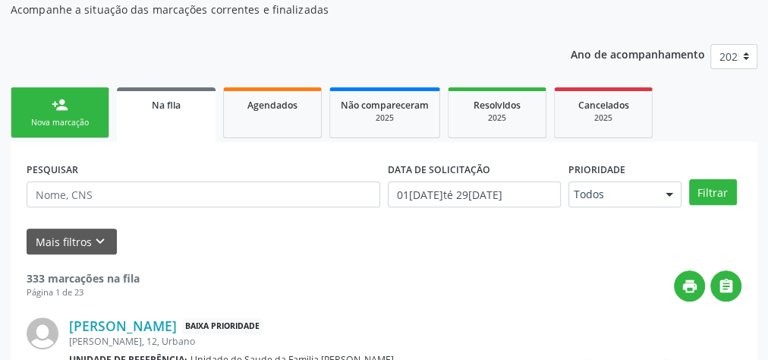
click at [69, 121] on div "Nova marcação" at bounding box center [60, 122] width 76 height 11
